Goal: Information Seeking & Learning: Learn about a topic

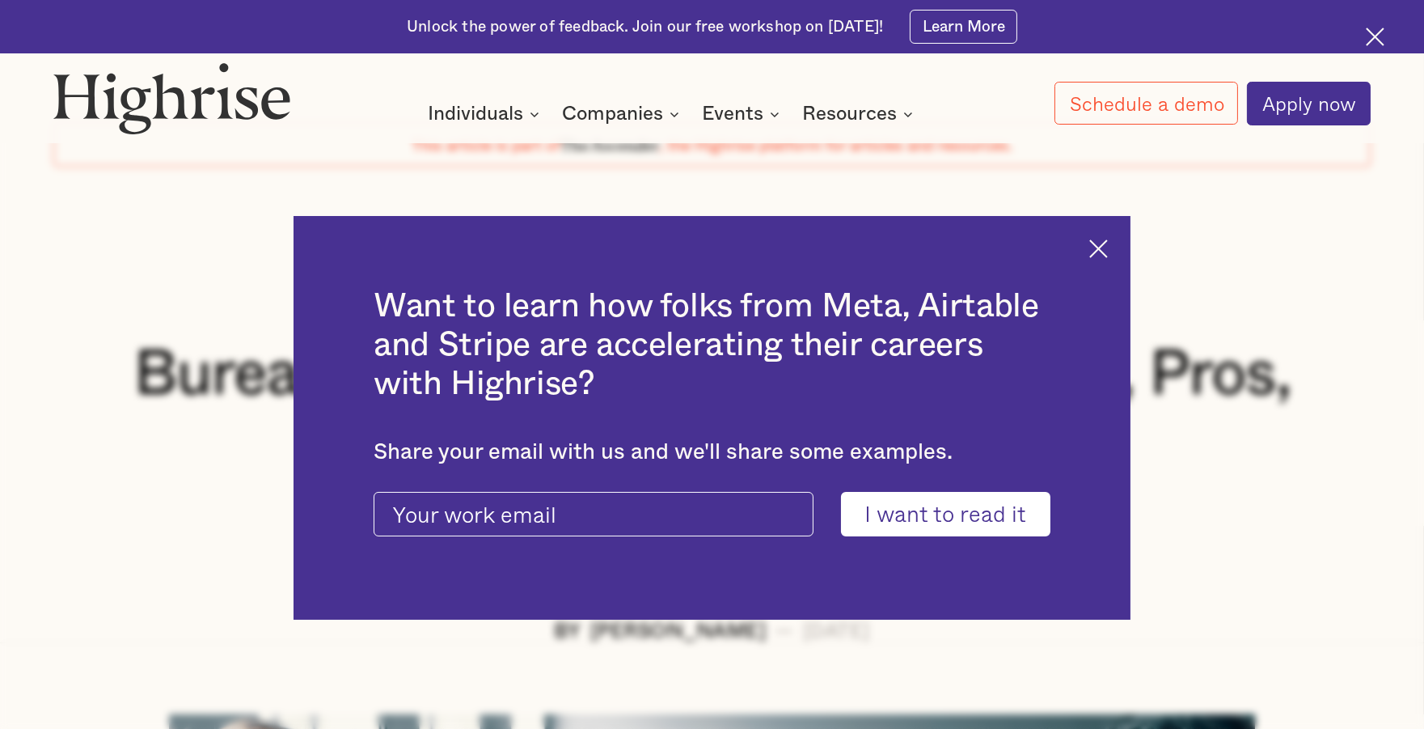
scroll to position [95, 0]
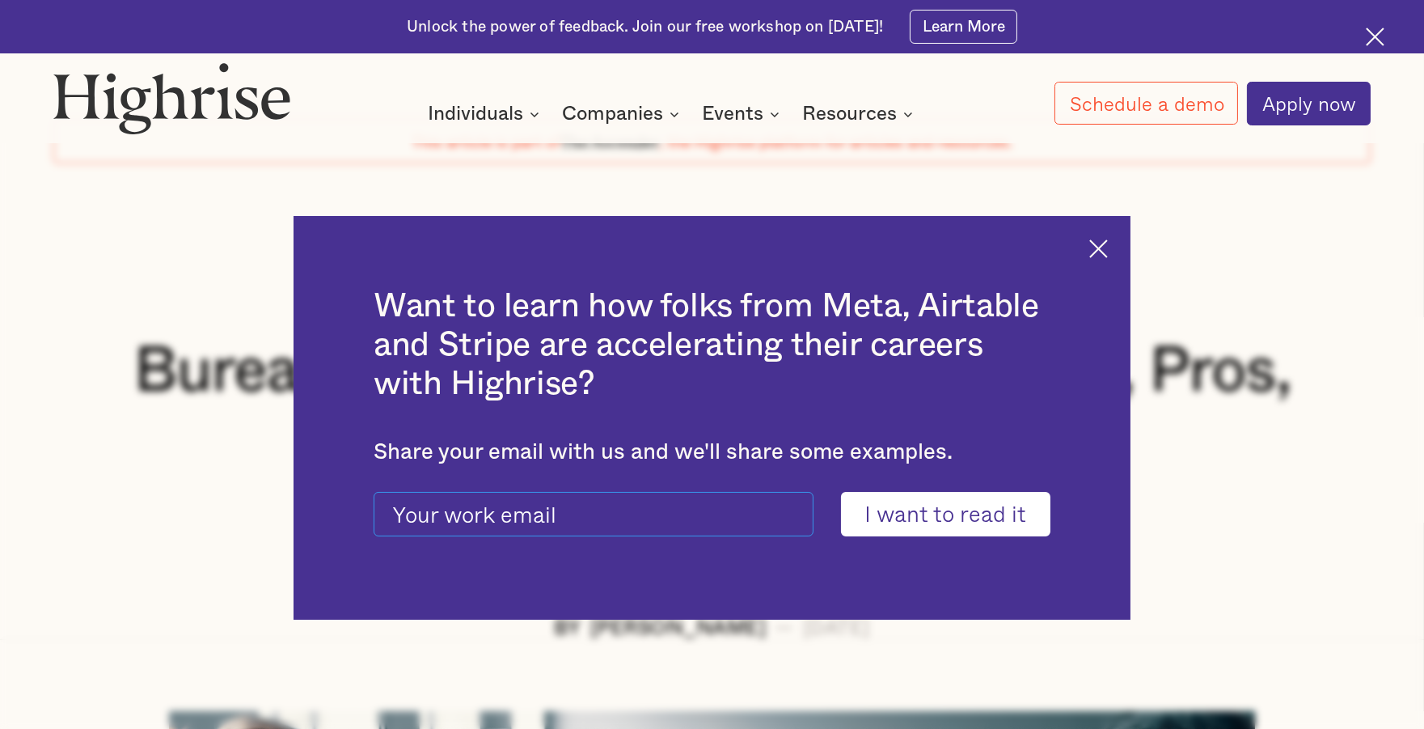
click at [705, 515] on input "current-ascender-blog-article-modal-form" at bounding box center [593, 514] width 439 height 44
type input "[EMAIL_ADDRESS][DOMAIN_NAME]"
click at [968, 519] on input "I want to read it" at bounding box center [945, 514] width 209 height 44
type input "Please wait..."
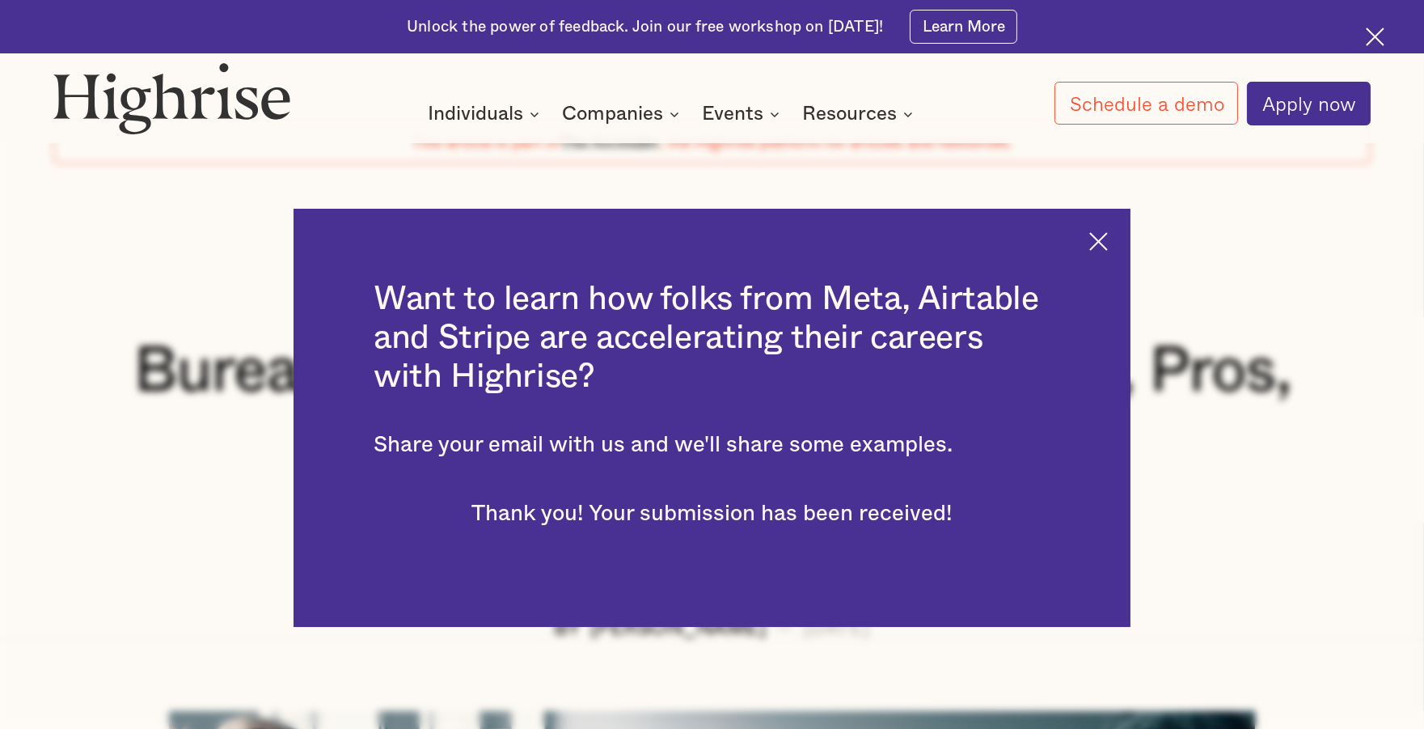
click at [1105, 243] on img at bounding box center [1098, 241] width 19 height 19
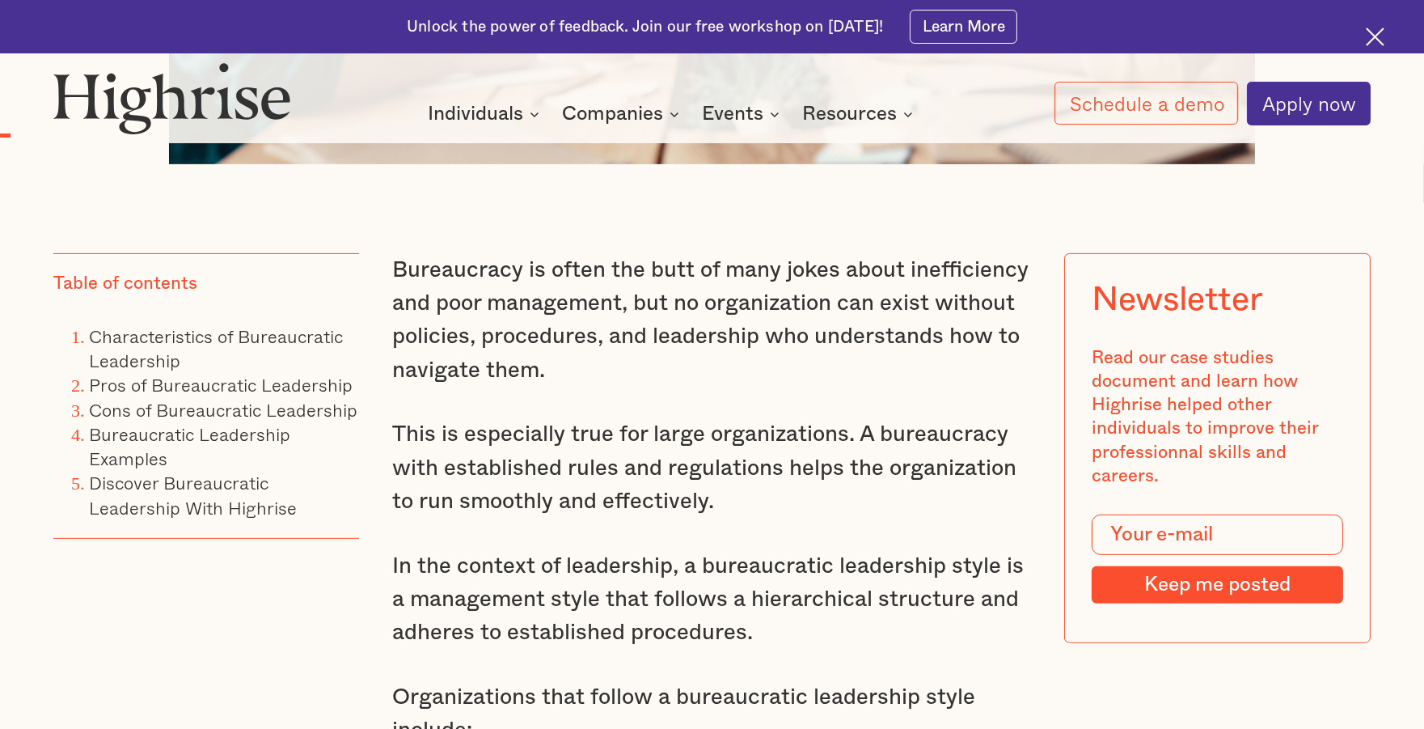
scroll to position [1245, 0]
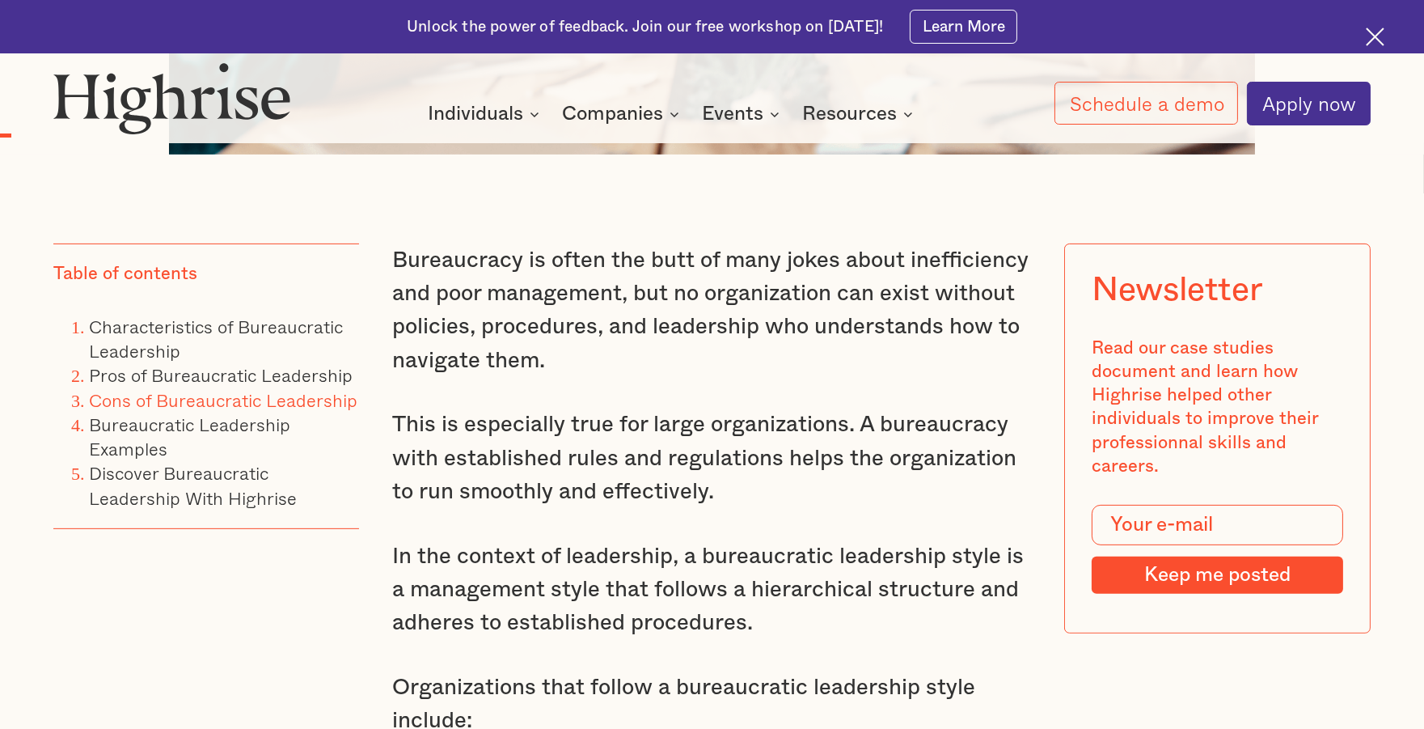
click at [125, 411] on link "Cons of Bureaucratic Leadership" at bounding box center [223, 400] width 268 height 28
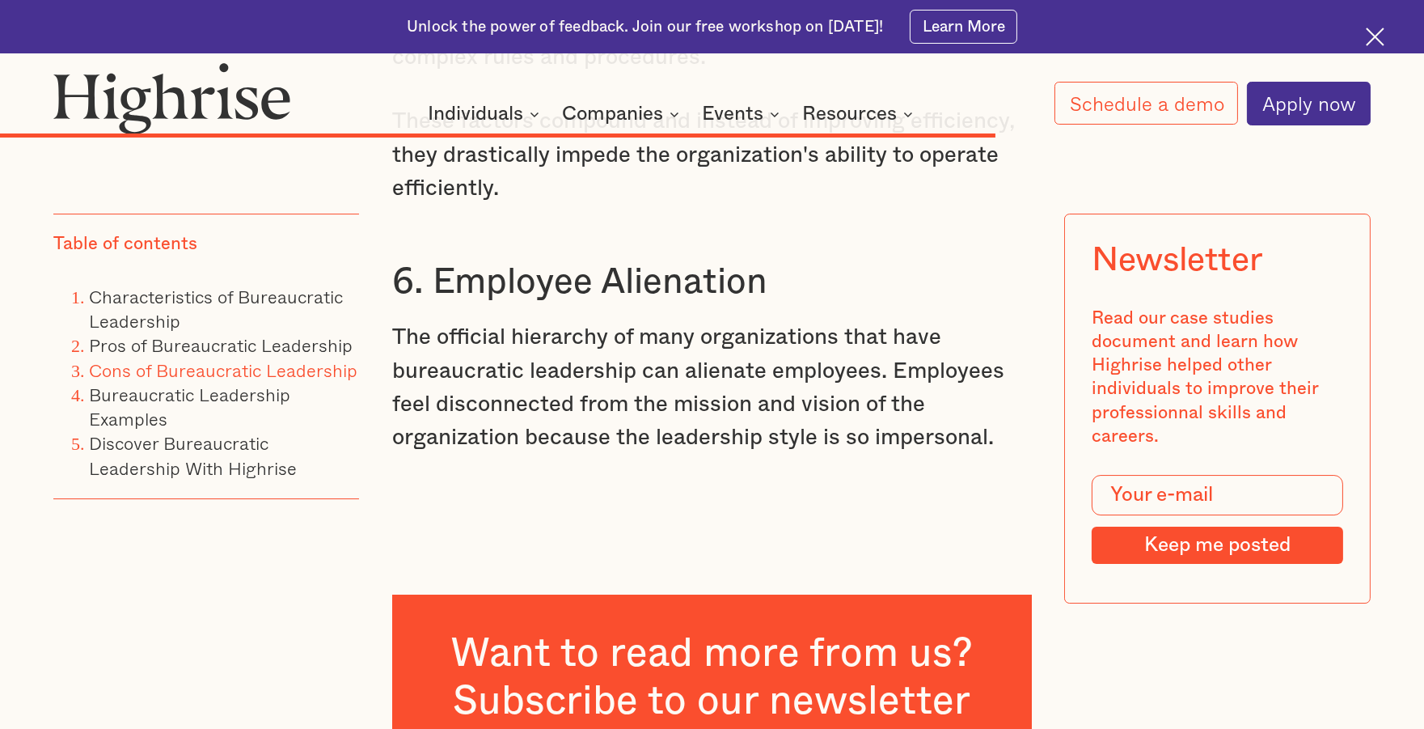
scroll to position [11445, 0]
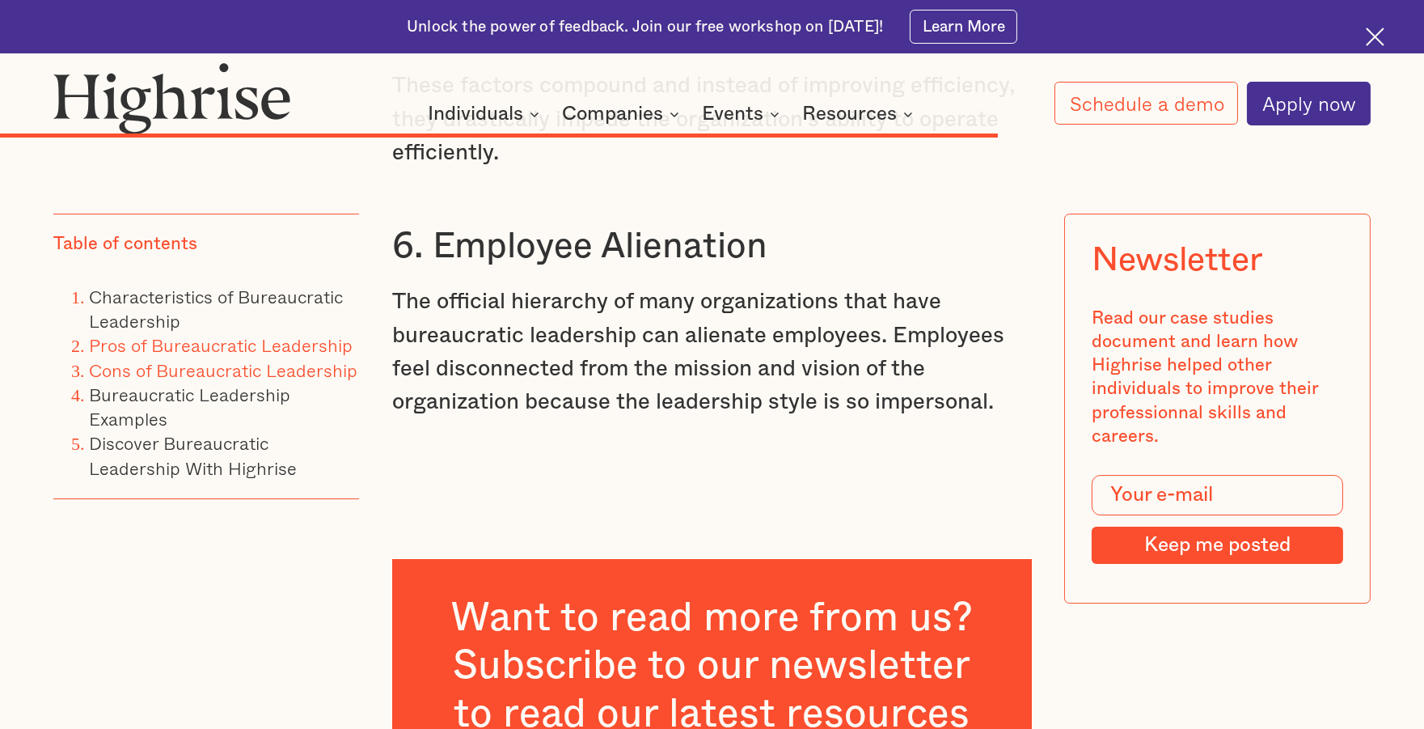
click at [283, 353] on link "Pros of Bureaucratic Leadership" at bounding box center [221, 346] width 264 height 28
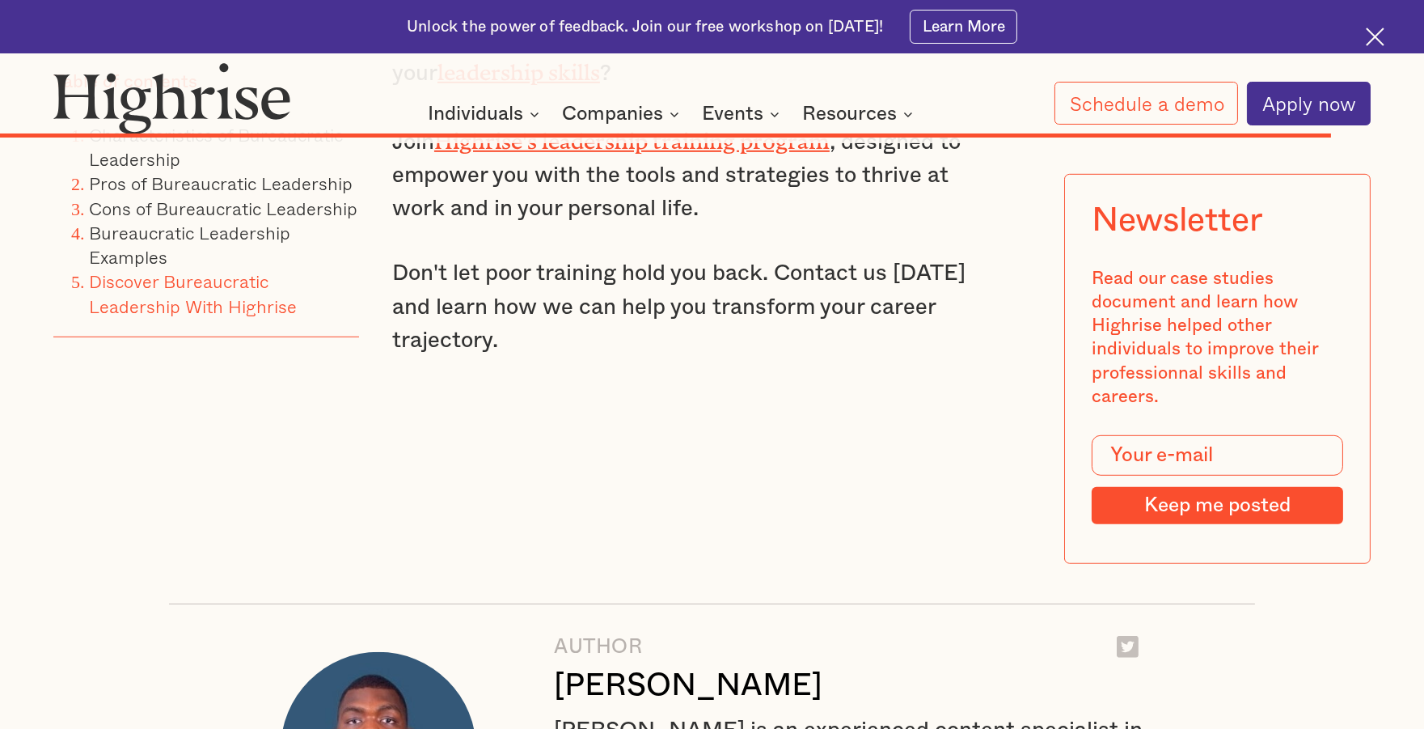
scroll to position [14868, 0]
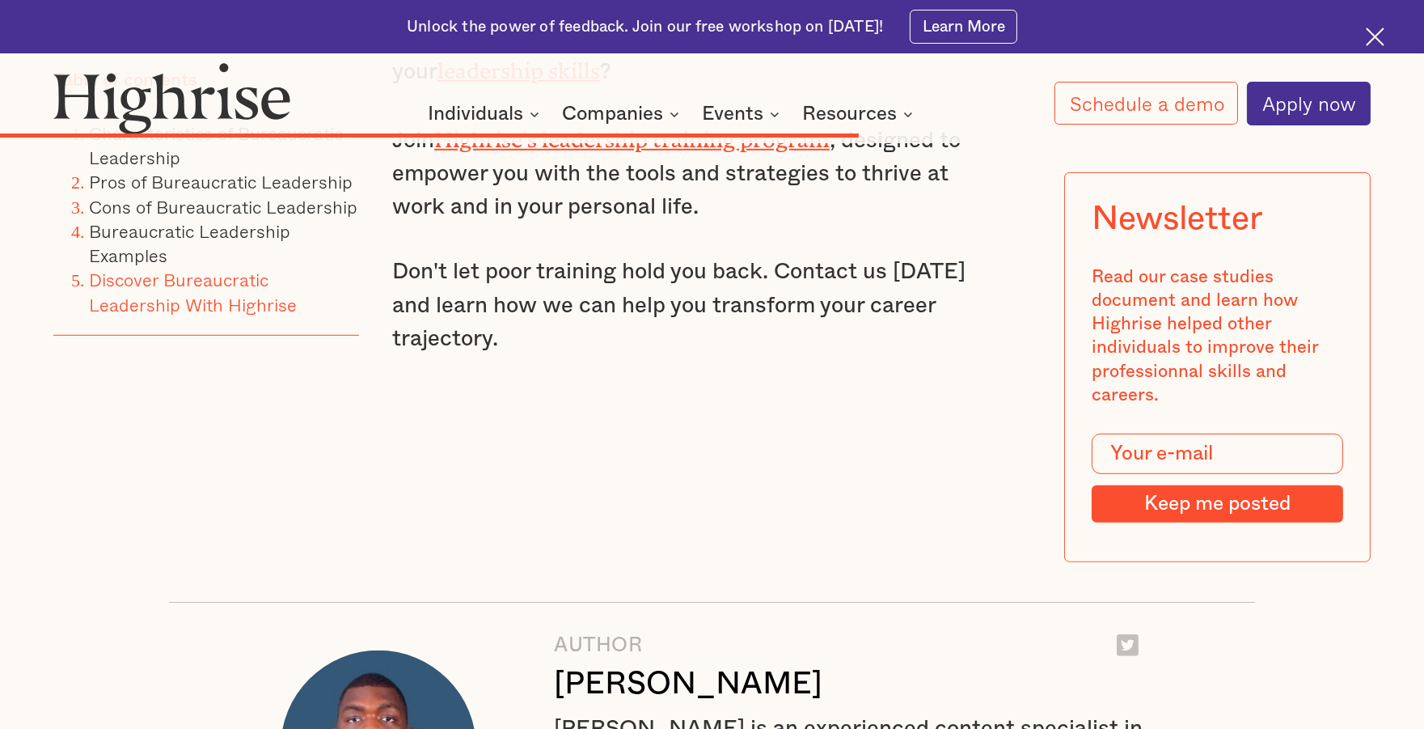
scroll to position [9855, 0]
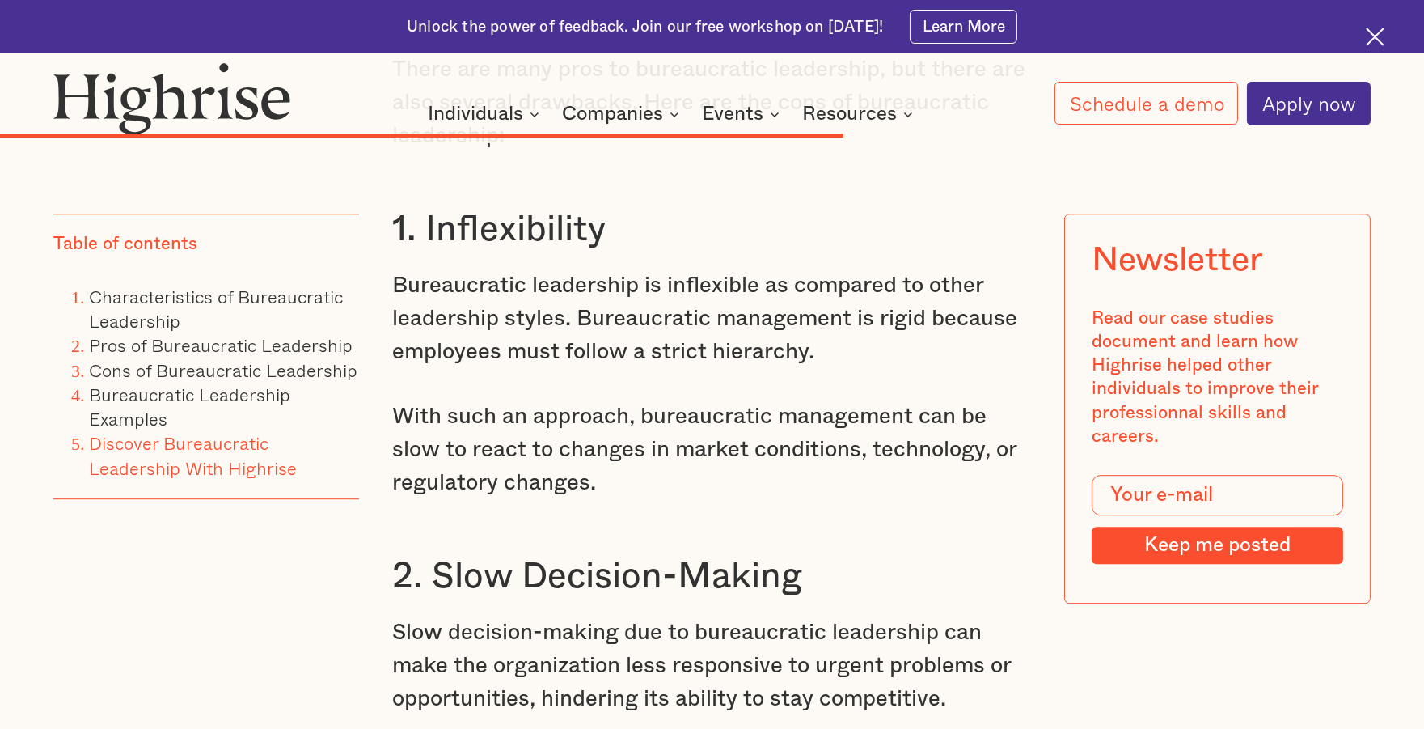
scroll to position [1245, 0]
